Goal: Book appointment/travel/reservation

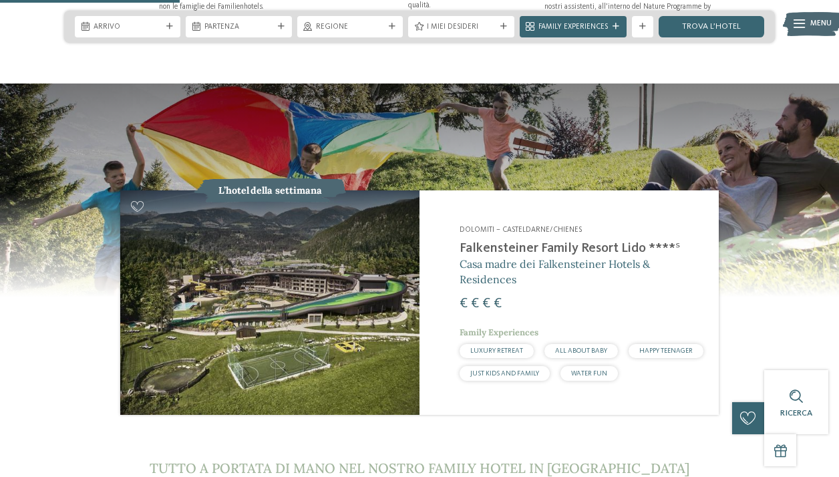
scroll to position [1006, 0]
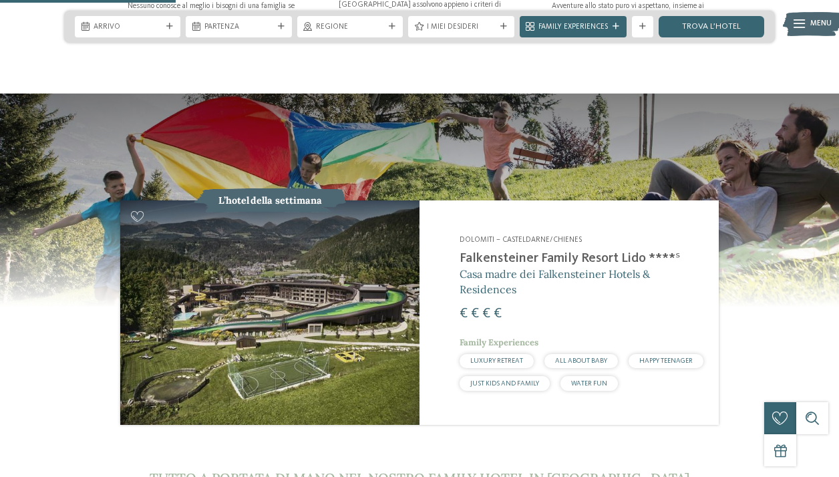
click at [567, 251] on h2 "Falkensteiner Family Resort Lido ****ˢ" at bounding box center [583, 259] width 246 height 16
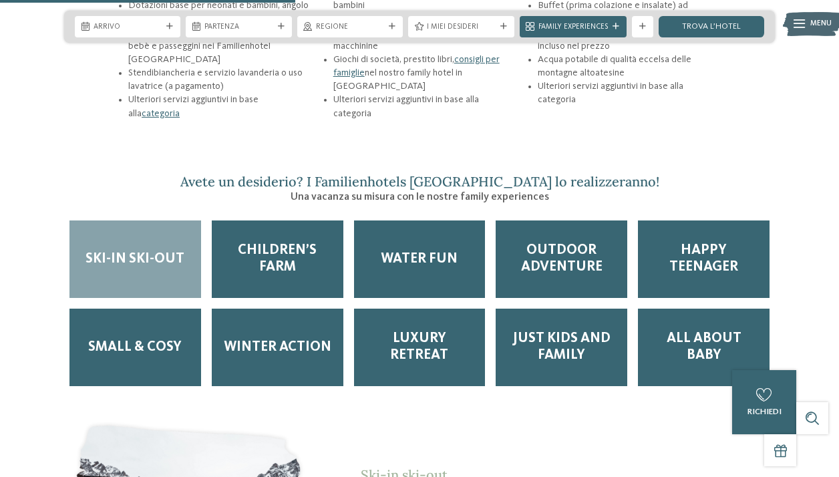
scroll to position [1696, 0]
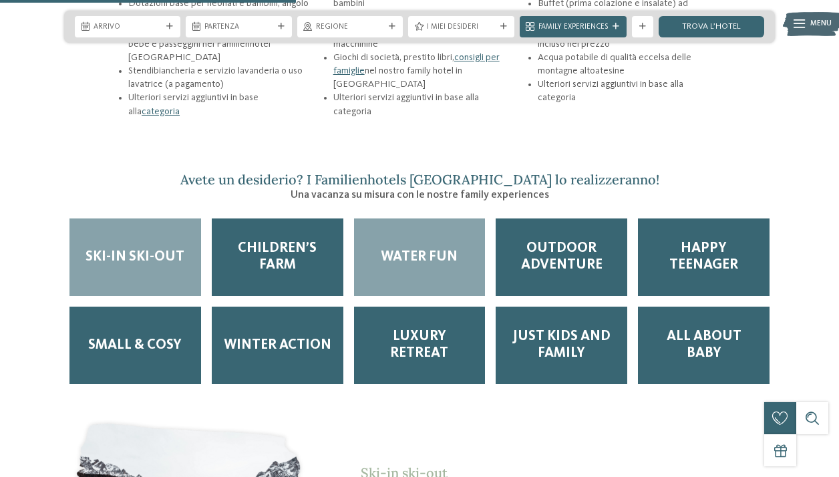
click at [435, 249] on span "Water Fun" at bounding box center [419, 257] width 77 height 17
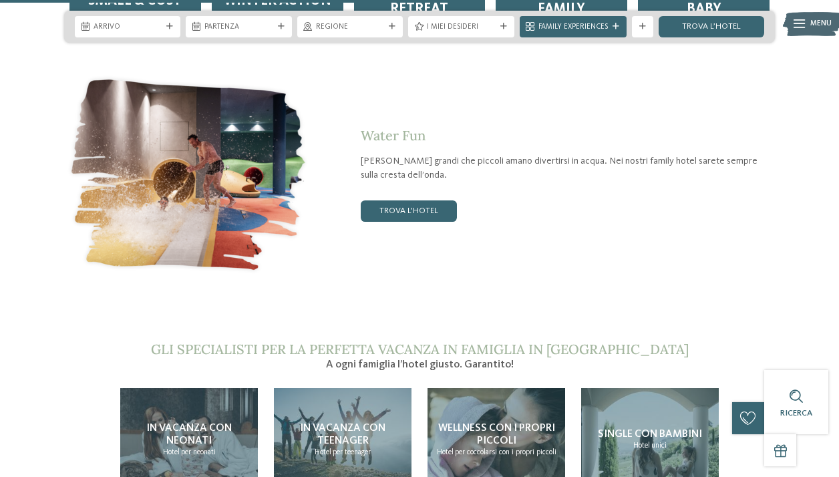
scroll to position [2029, 0]
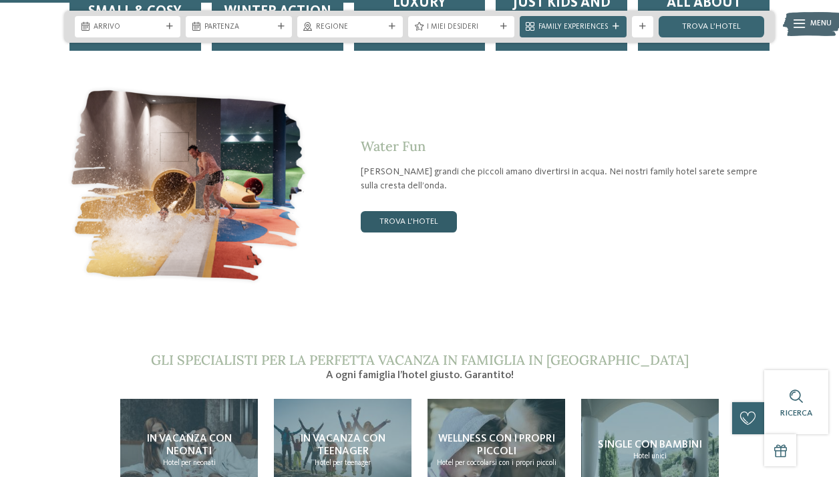
click at [420, 211] on link "trova l’hotel" at bounding box center [409, 221] width 96 height 21
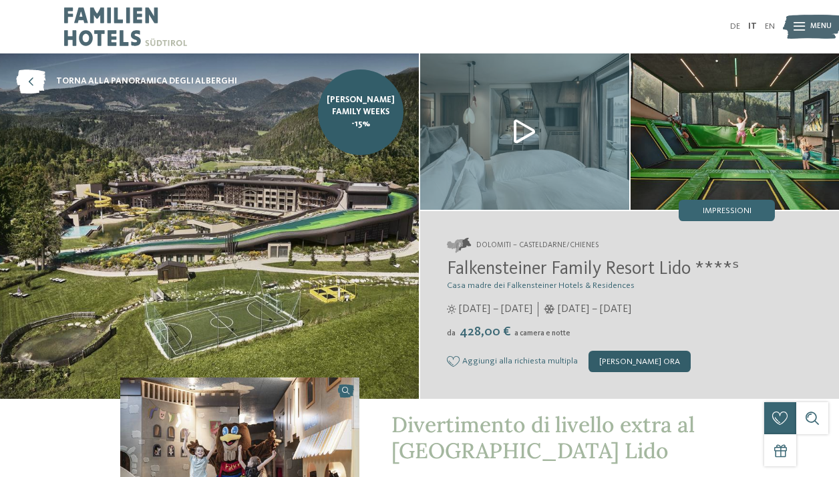
click at [638, 362] on div "[PERSON_NAME] ora" at bounding box center [640, 361] width 102 height 21
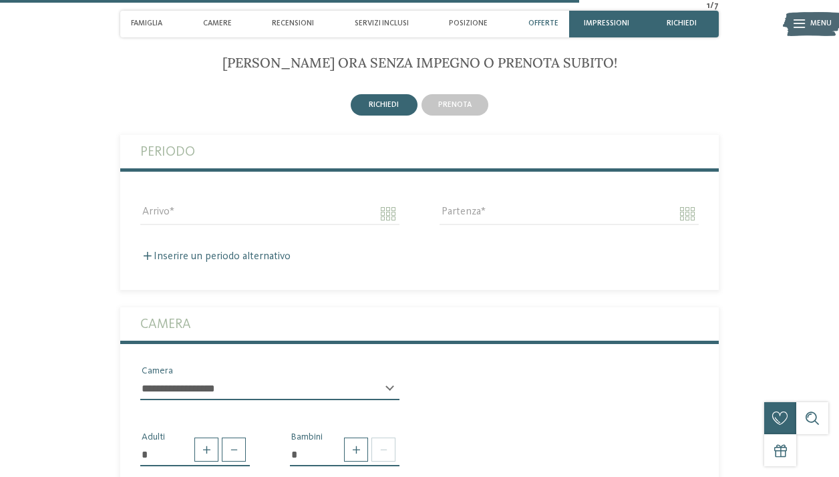
scroll to position [3019, 0]
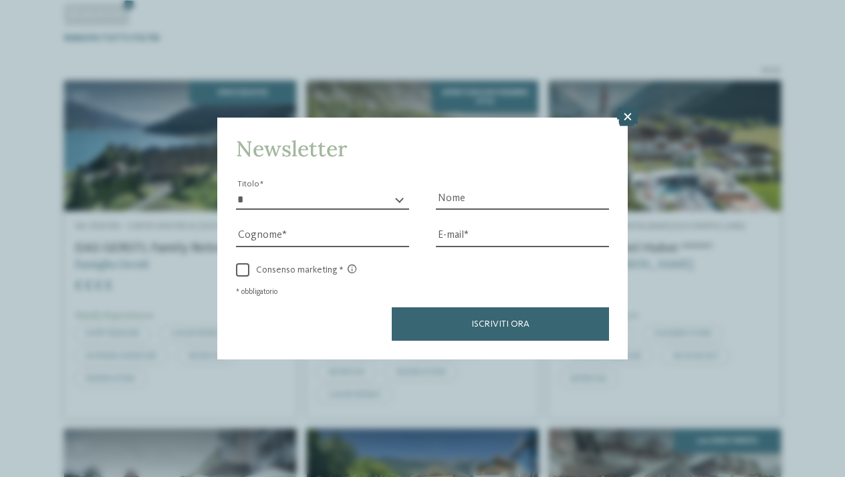
click at [630, 108] on icon at bounding box center [627, 117] width 23 height 19
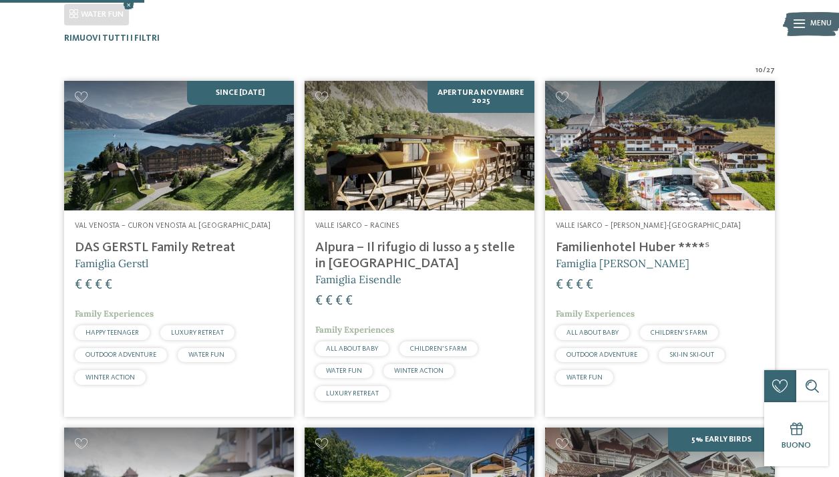
click at [192, 168] on img at bounding box center [179, 145] width 230 height 129
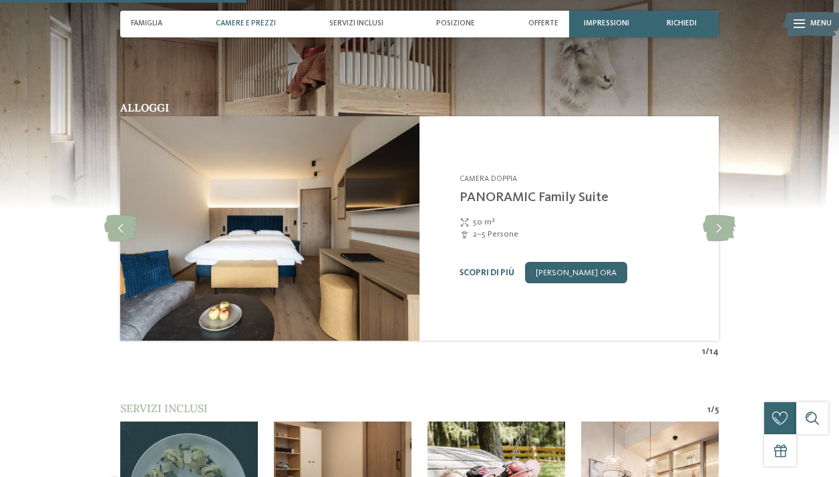
scroll to position [1076, 0]
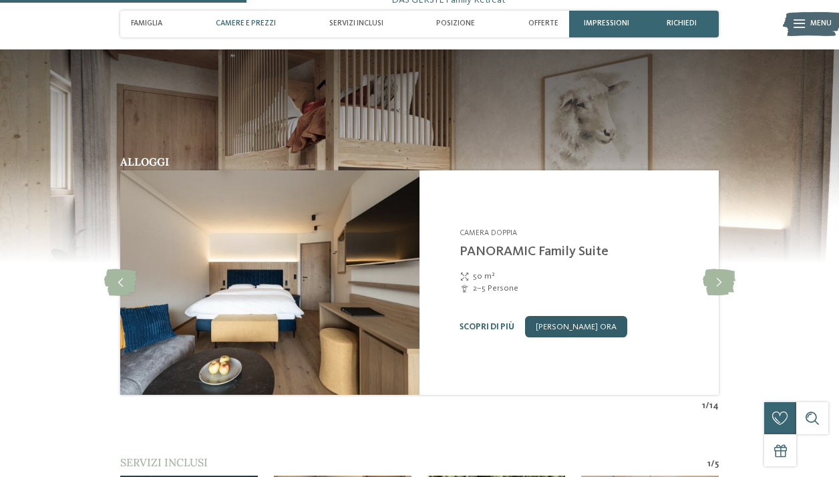
click at [563, 316] on link "[PERSON_NAME] ora" at bounding box center [576, 326] width 102 height 21
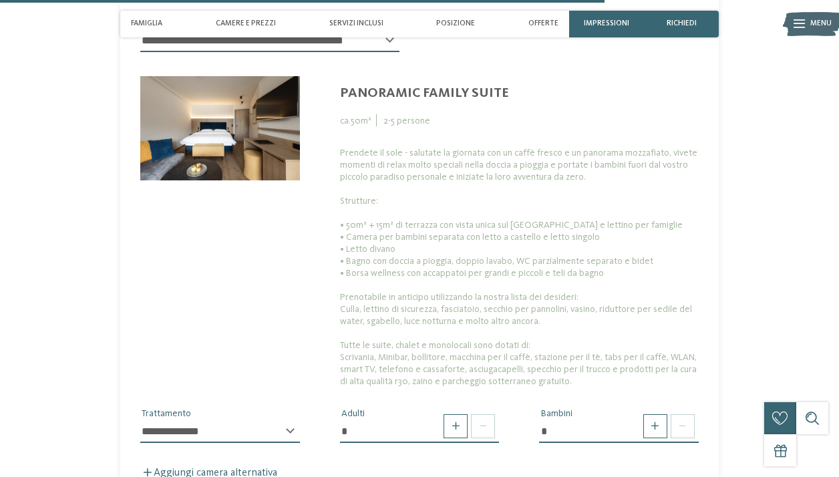
scroll to position [2916, 0]
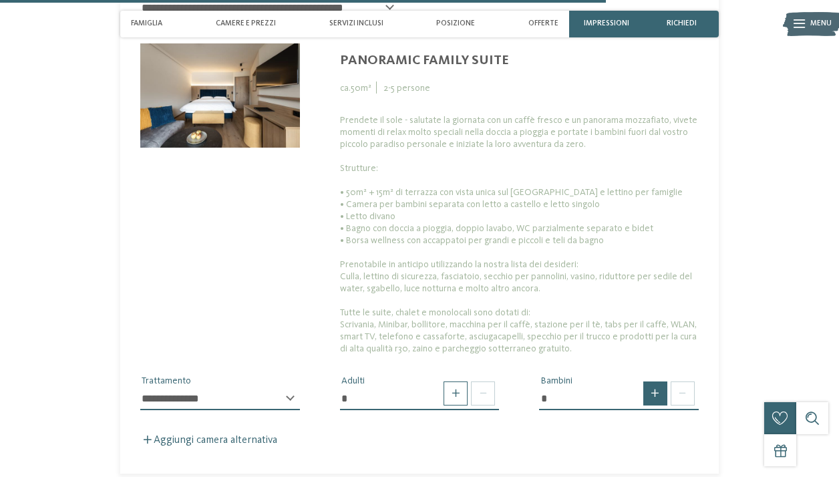
click at [661, 382] on span at bounding box center [655, 394] width 24 height 24
type input "*"
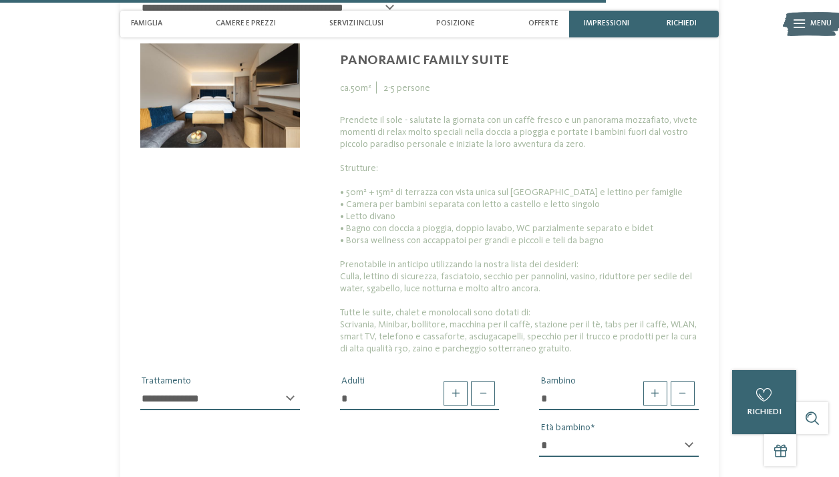
select select "*"
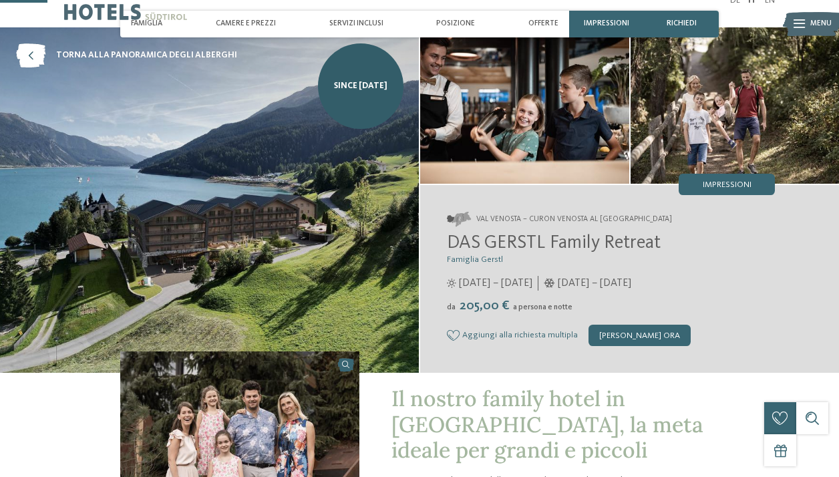
scroll to position [0, 0]
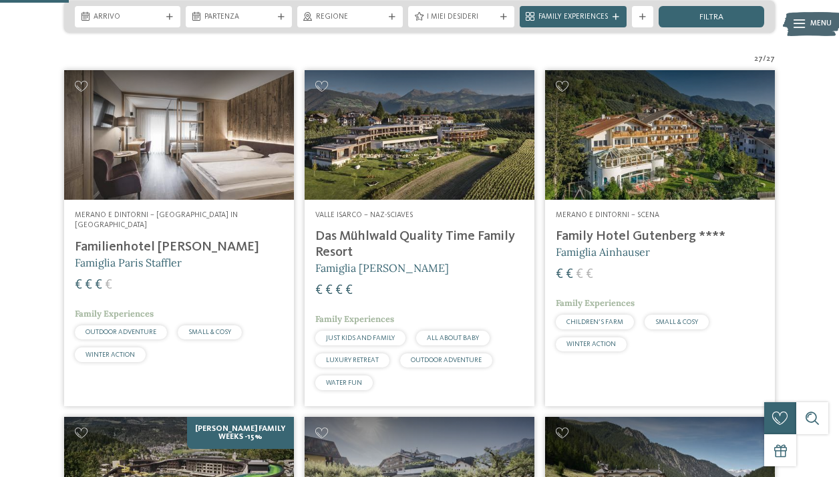
scroll to position [285, 0]
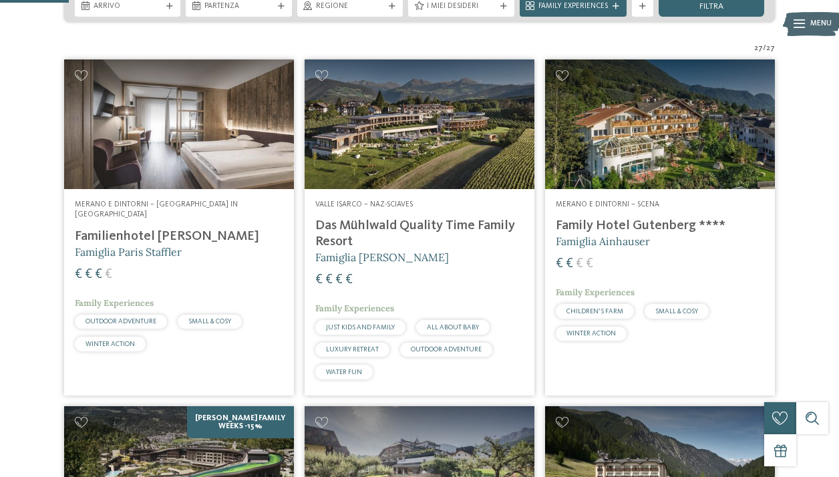
click at [645, 123] on img at bounding box center [660, 123] width 230 height 129
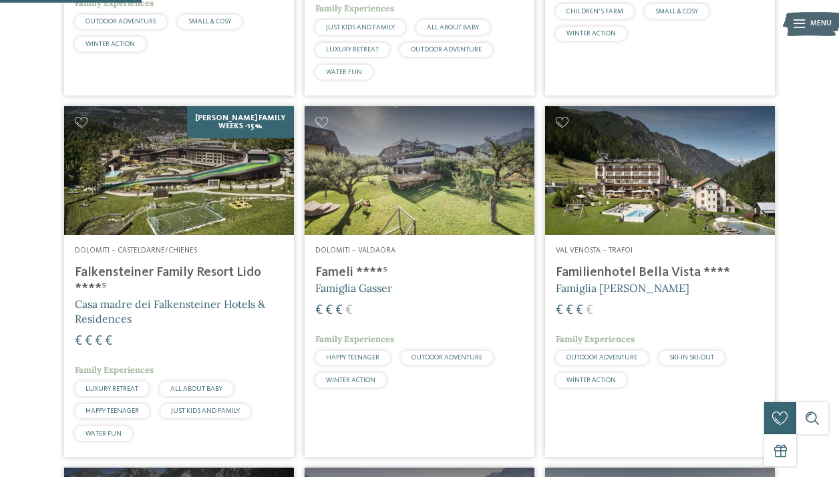
scroll to position [585, 0]
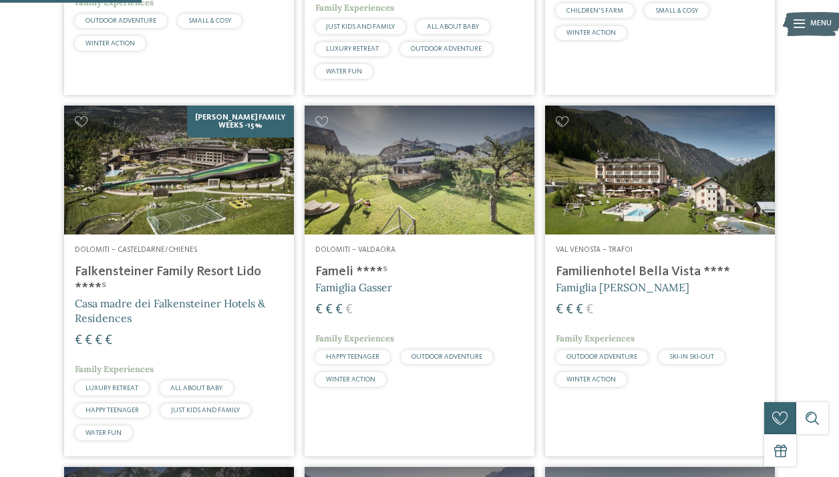
drag, startPoint x: 699, startPoint y: 267, endPoint x: 665, endPoint y: 269, distance: 34.1
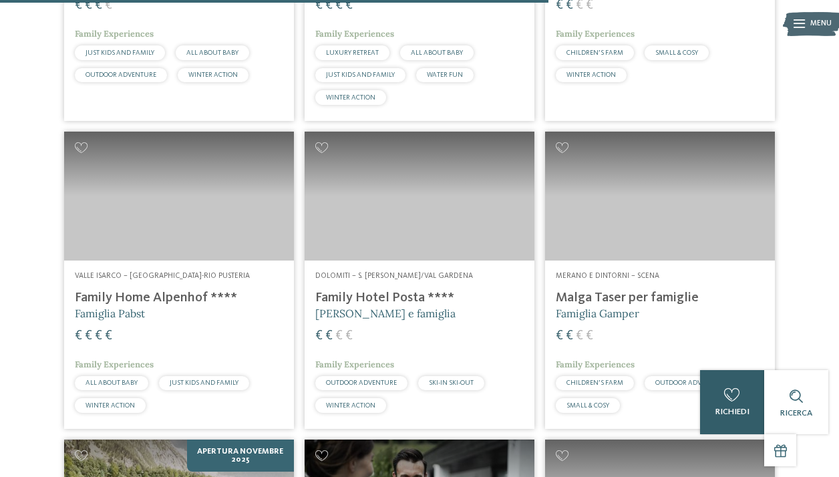
scroll to position [2272, 0]
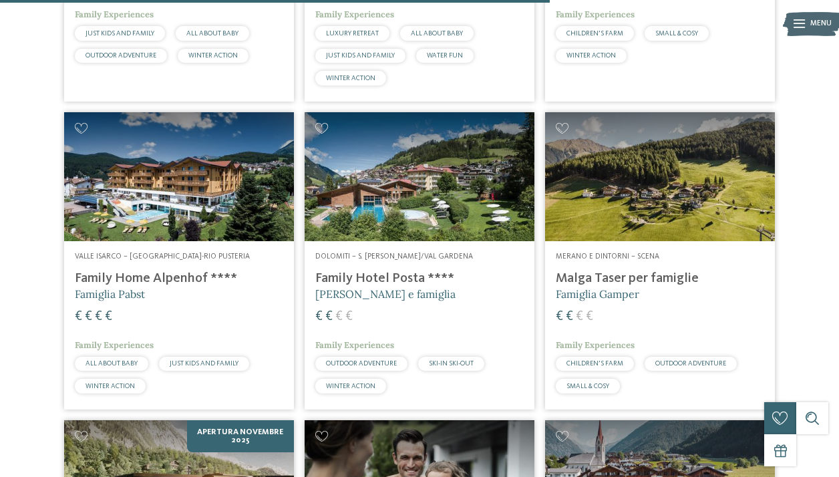
click at [445, 158] on img at bounding box center [420, 176] width 230 height 129
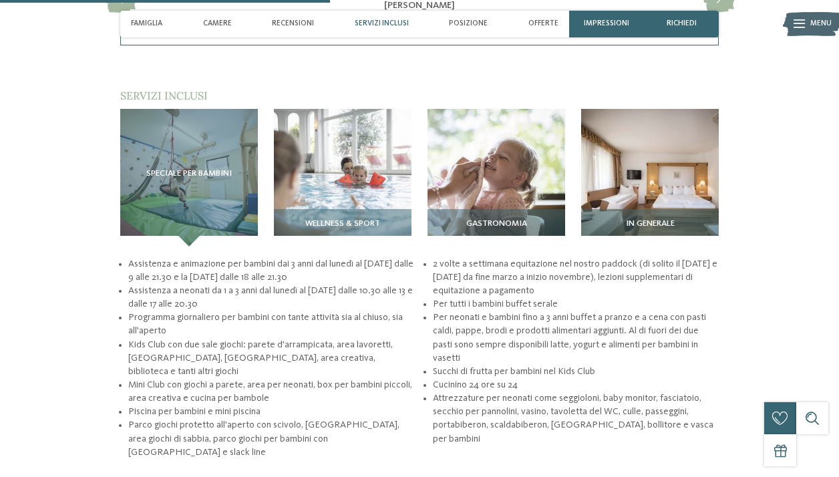
scroll to position [1310, 0]
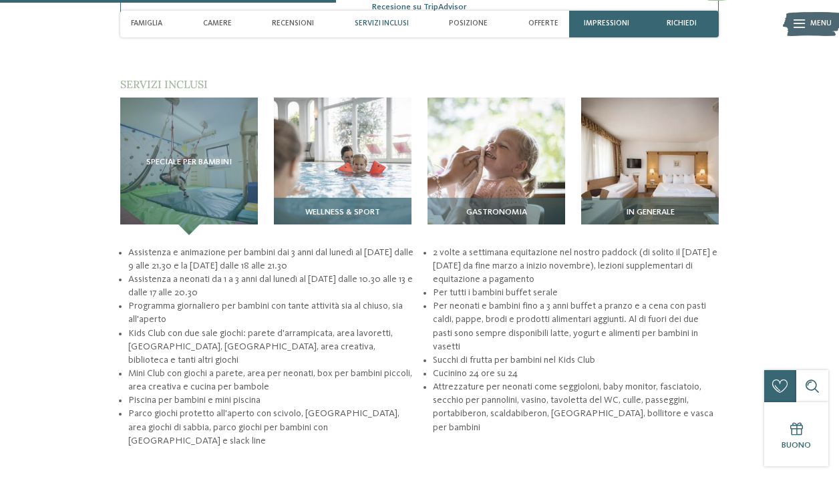
click at [326, 159] on img at bounding box center [343, 167] width 138 height 138
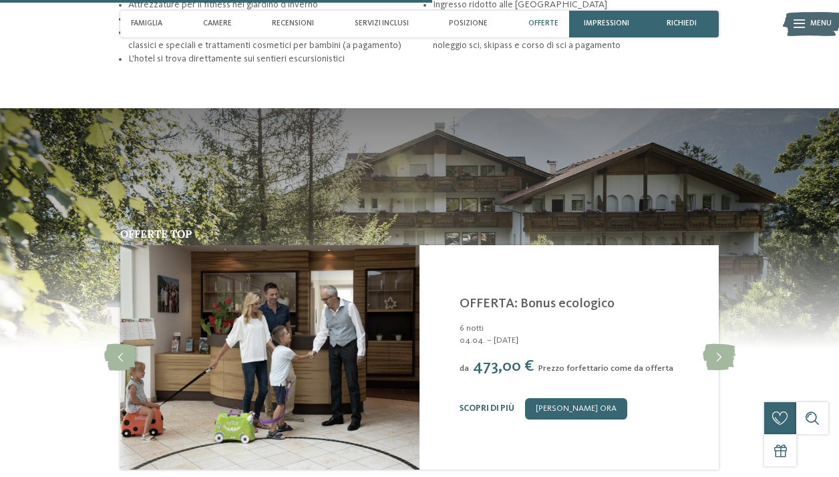
scroll to position [1678, 0]
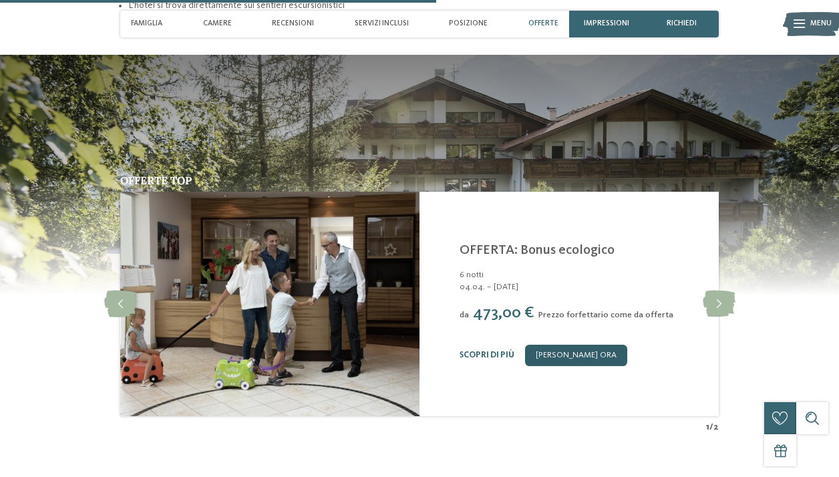
click at [593, 349] on link "[PERSON_NAME] ora" at bounding box center [576, 355] width 102 height 21
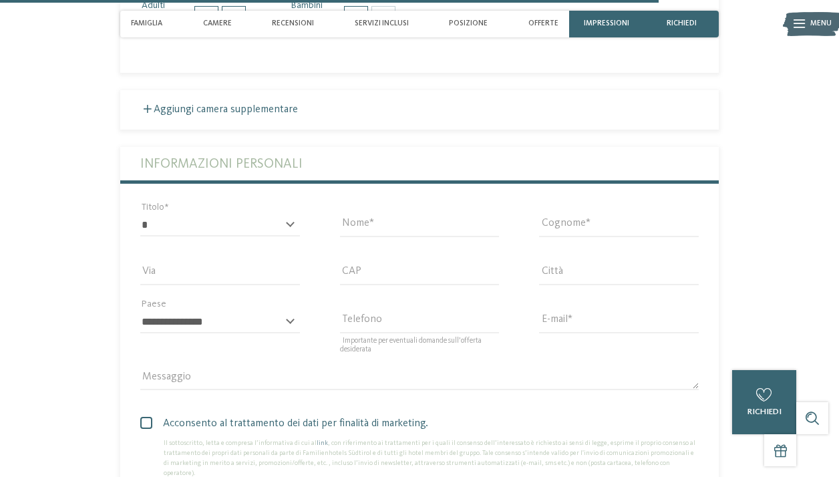
scroll to position [2707, 0]
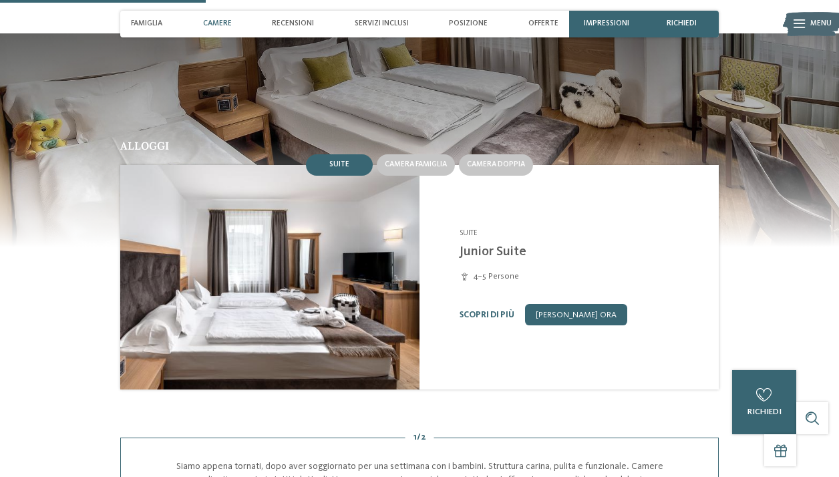
scroll to position [883, 0]
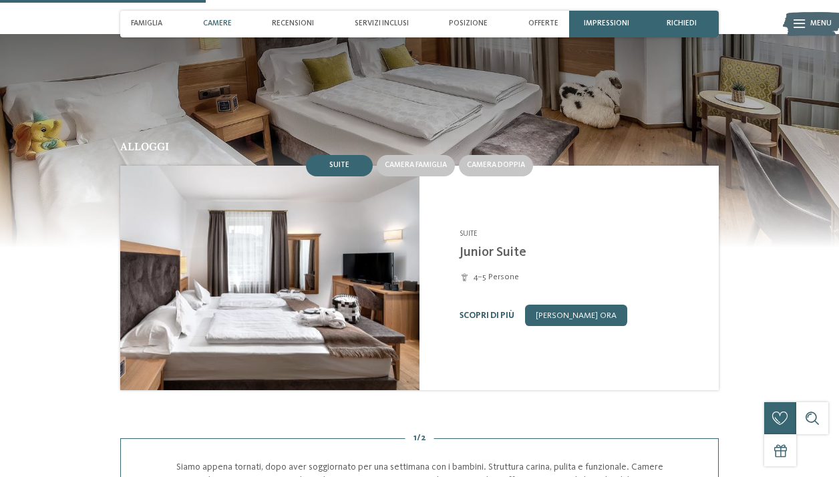
click at [480, 311] on link "Scopri di più" at bounding box center [487, 315] width 55 height 9
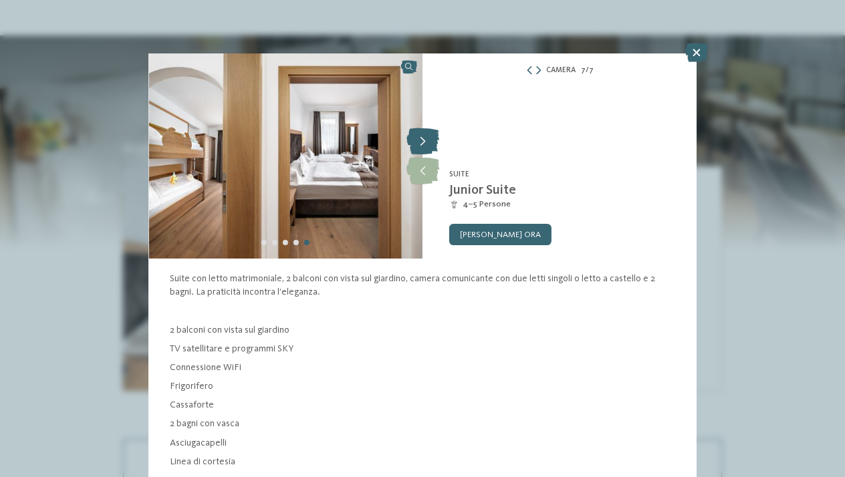
click at [430, 141] on icon at bounding box center [422, 141] width 33 height 27
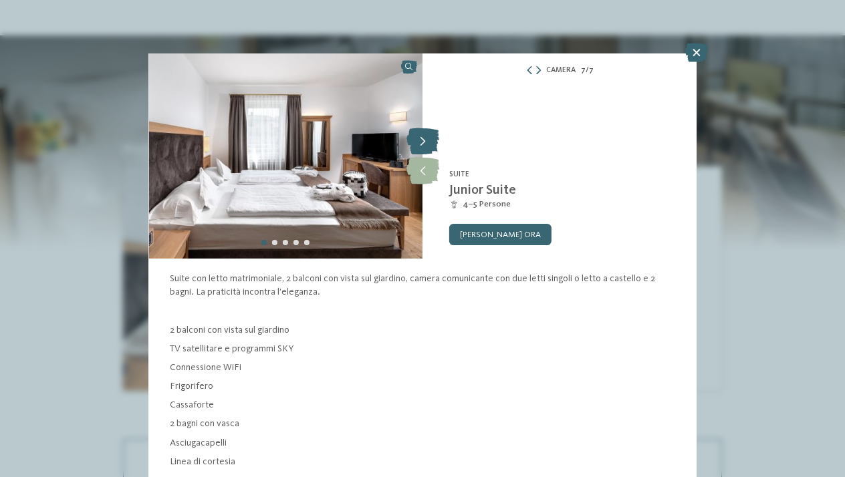
click at [430, 141] on icon at bounding box center [422, 141] width 33 height 27
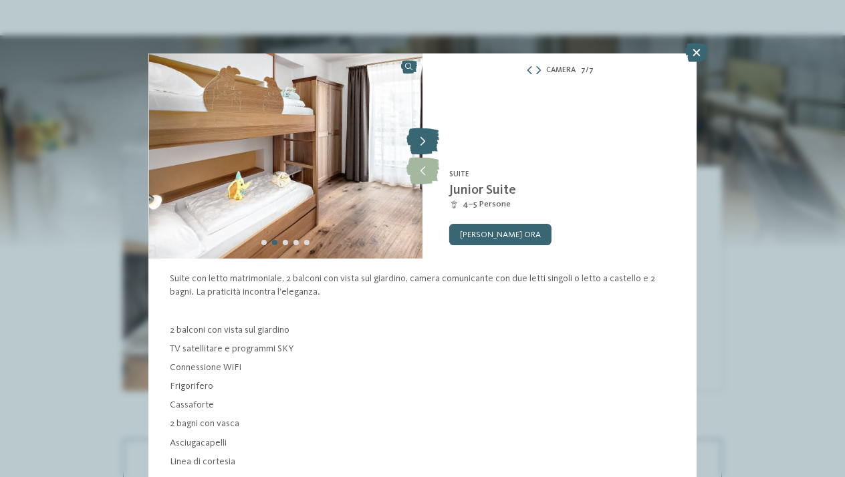
click at [430, 141] on icon at bounding box center [422, 141] width 33 height 27
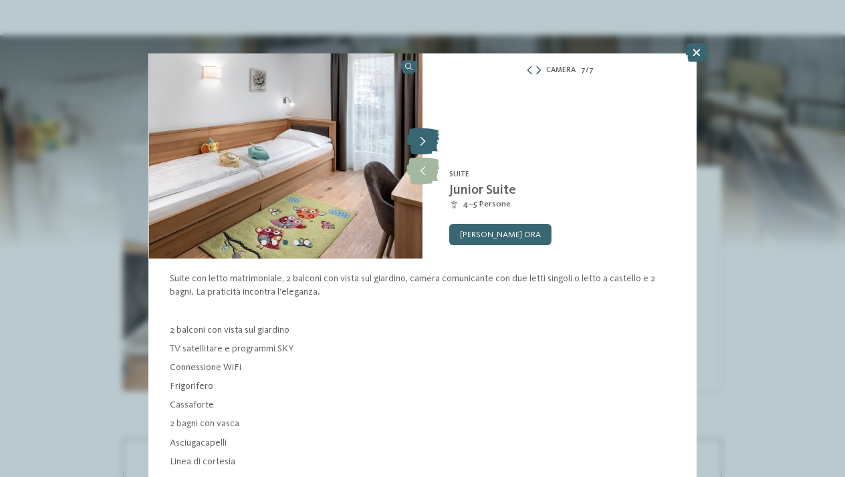
click at [430, 141] on icon at bounding box center [422, 141] width 33 height 27
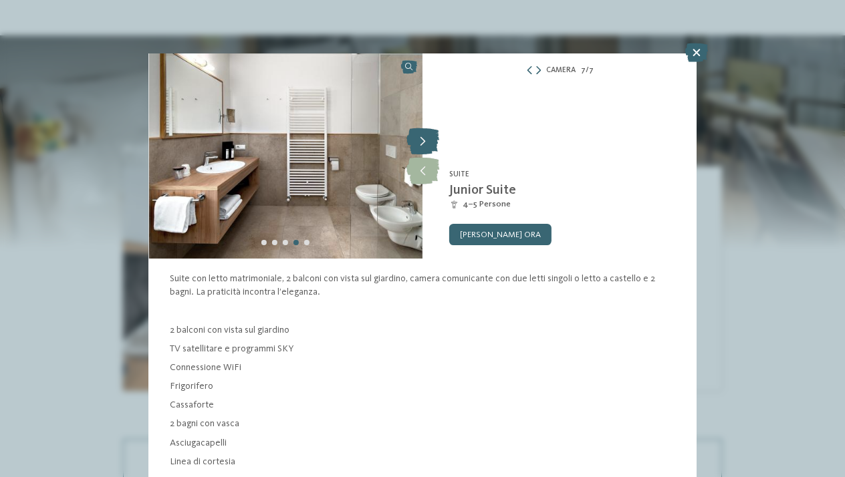
click at [429, 140] on icon at bounding box center [422, 141] width 33 height 27
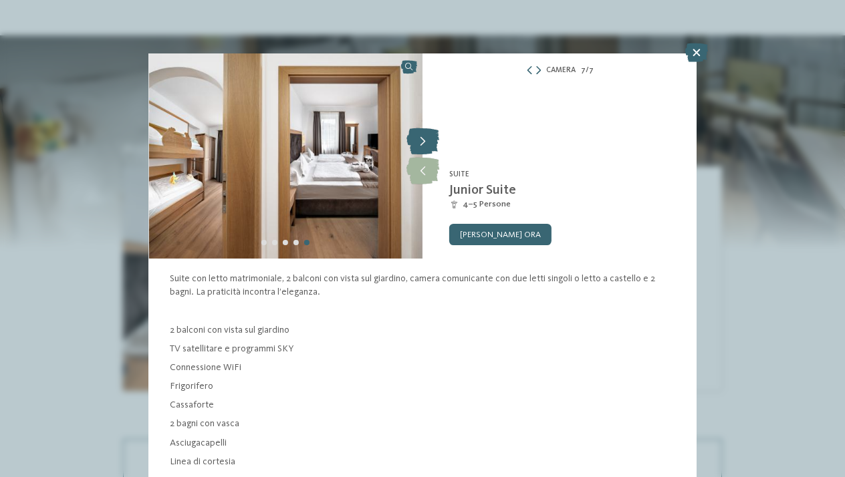
click at [429, 140] on icon at bounding box center [422, 141] width 33 height 27
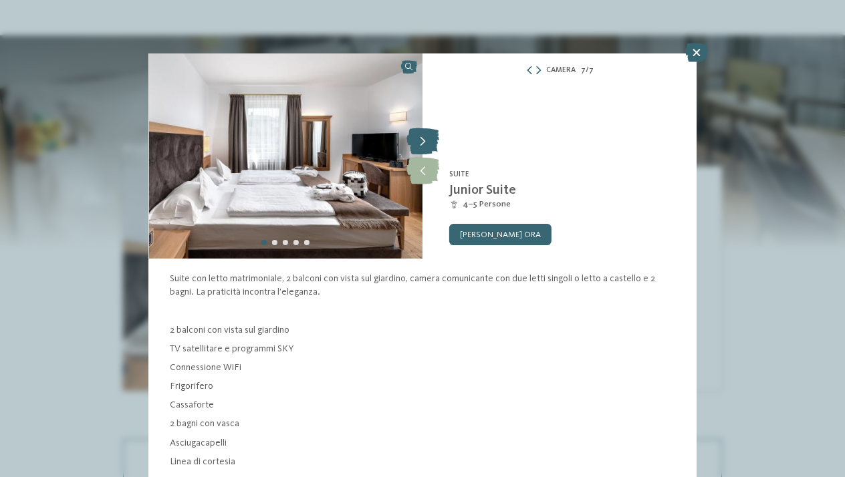
click at [429, 140] on icon at bounding box center [422, 141] width 33 height 27
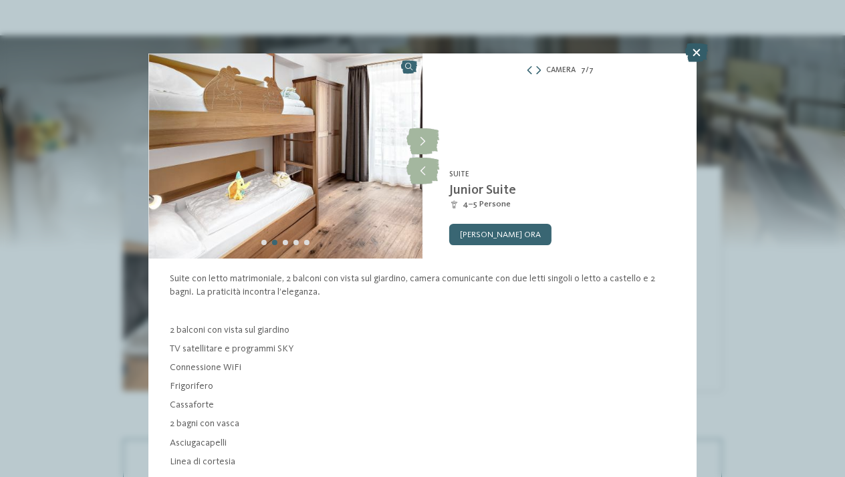
click at [698, 53] on icon at bounding box center [696, 52] width 23 height 19
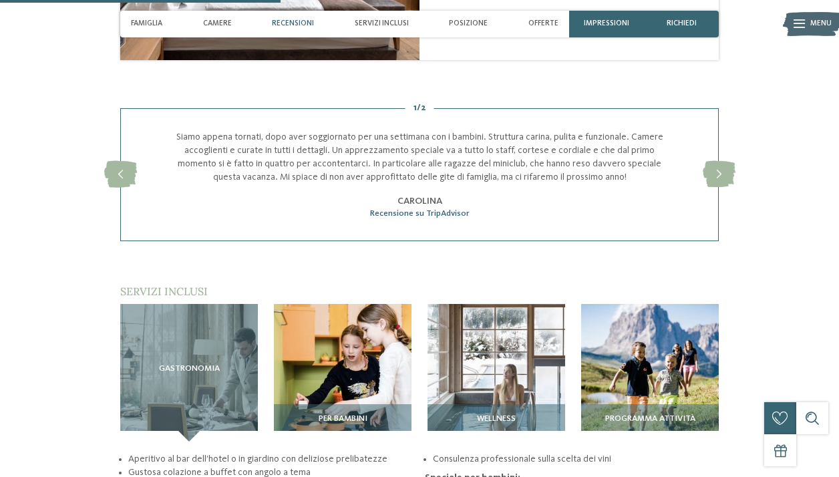
scroll to position [1214, 0]
